Goal: Navigation & Orientation: Find specific page/section

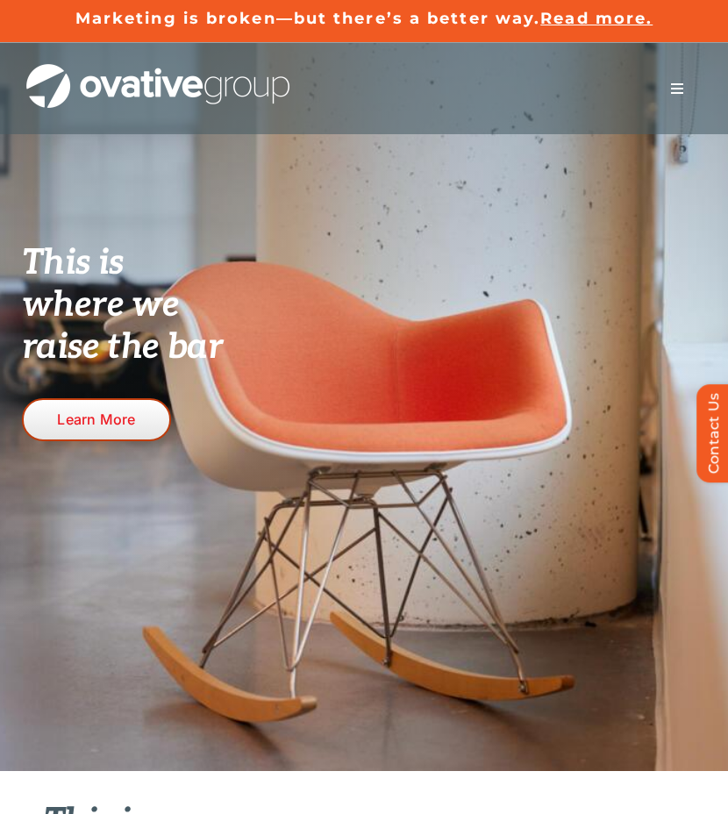
click at [125, 411] on span "Learn More" at bounding box center [96, 419] width 78 height 17
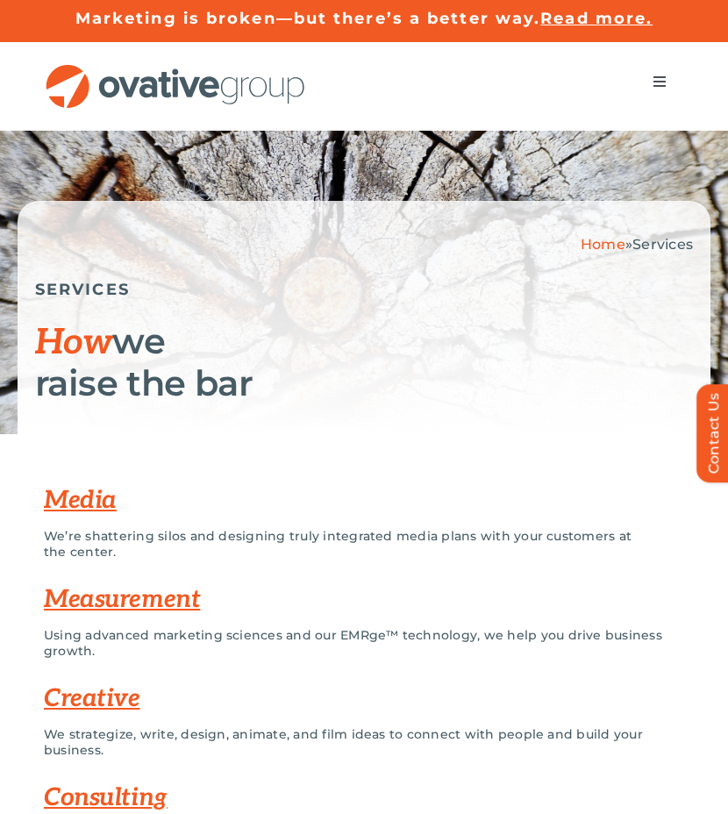
click at [668, 81] on button "Toggle Navigation" at bounding box center [659, 81] width 49 height 35
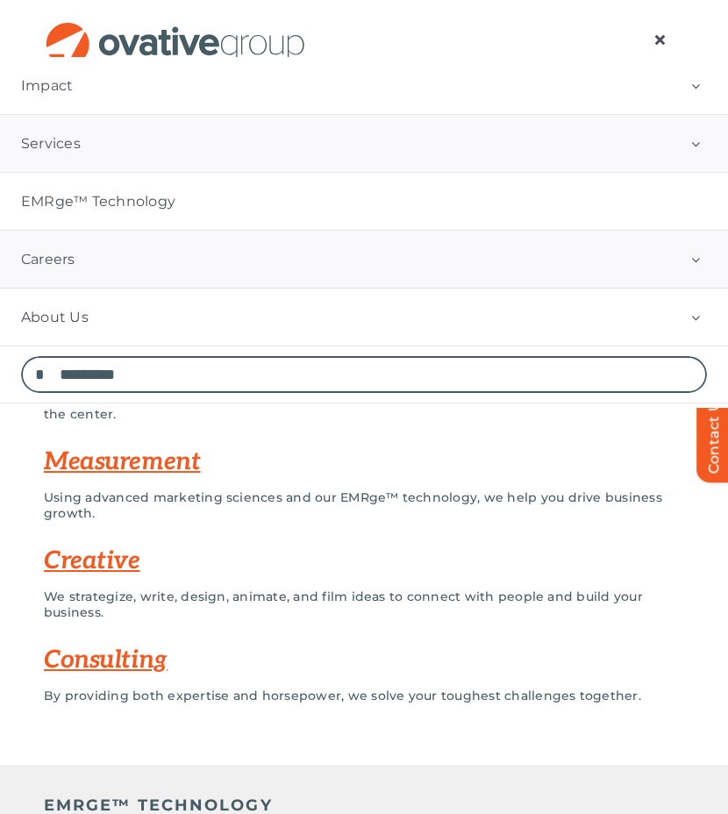
scroll to position [145, 0]
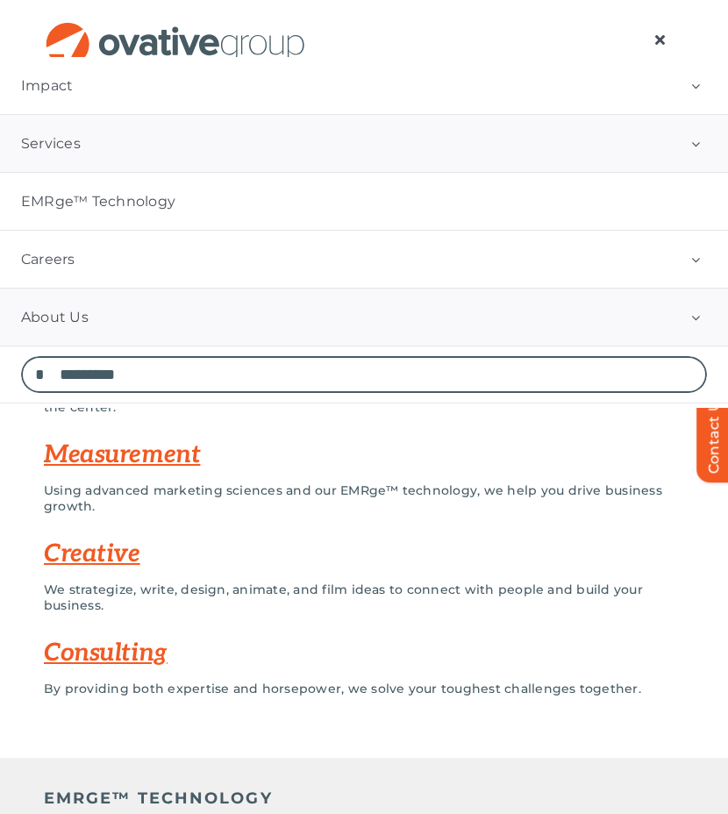
click at [156, 315] on link "About Us" at bounding box center [364, 317] width 728 height 57
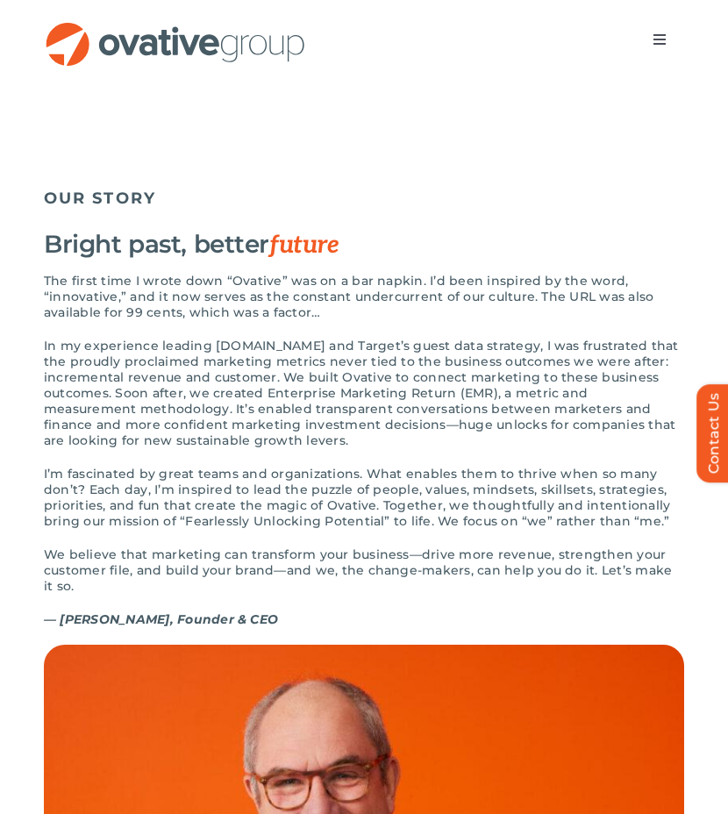
scroll to position [1614, 0]
